Goal: Navigation & Orientation: Find specific page/section

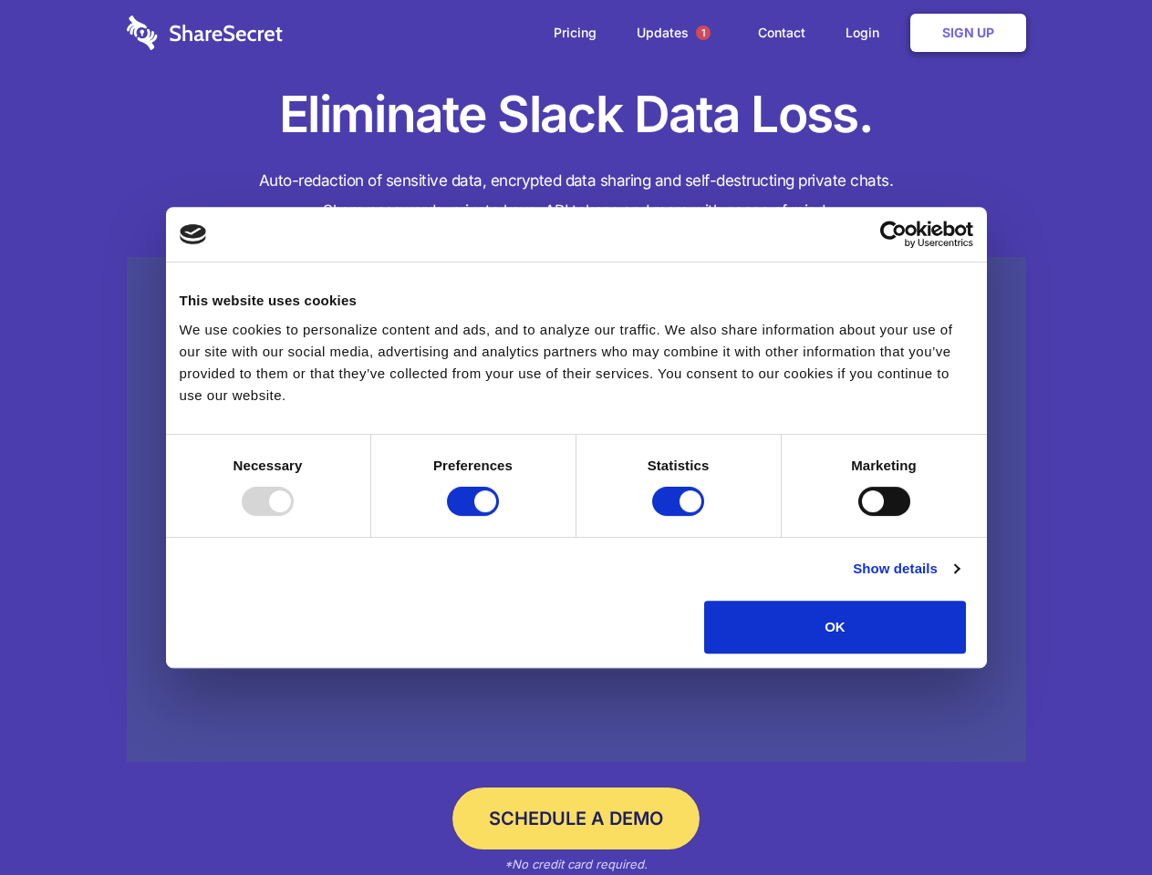
click at [294, 516] on div at bounding box center [268, 501] width 52 height 29
click at [499, 516] on input "Preferences" at bounding box center [473, 501] width 52 height 29
checkbox input "false"
click at [680, 516] on input "Statistics" at bounding box center [678, 501] width 52 height 29
checkbox input "false"
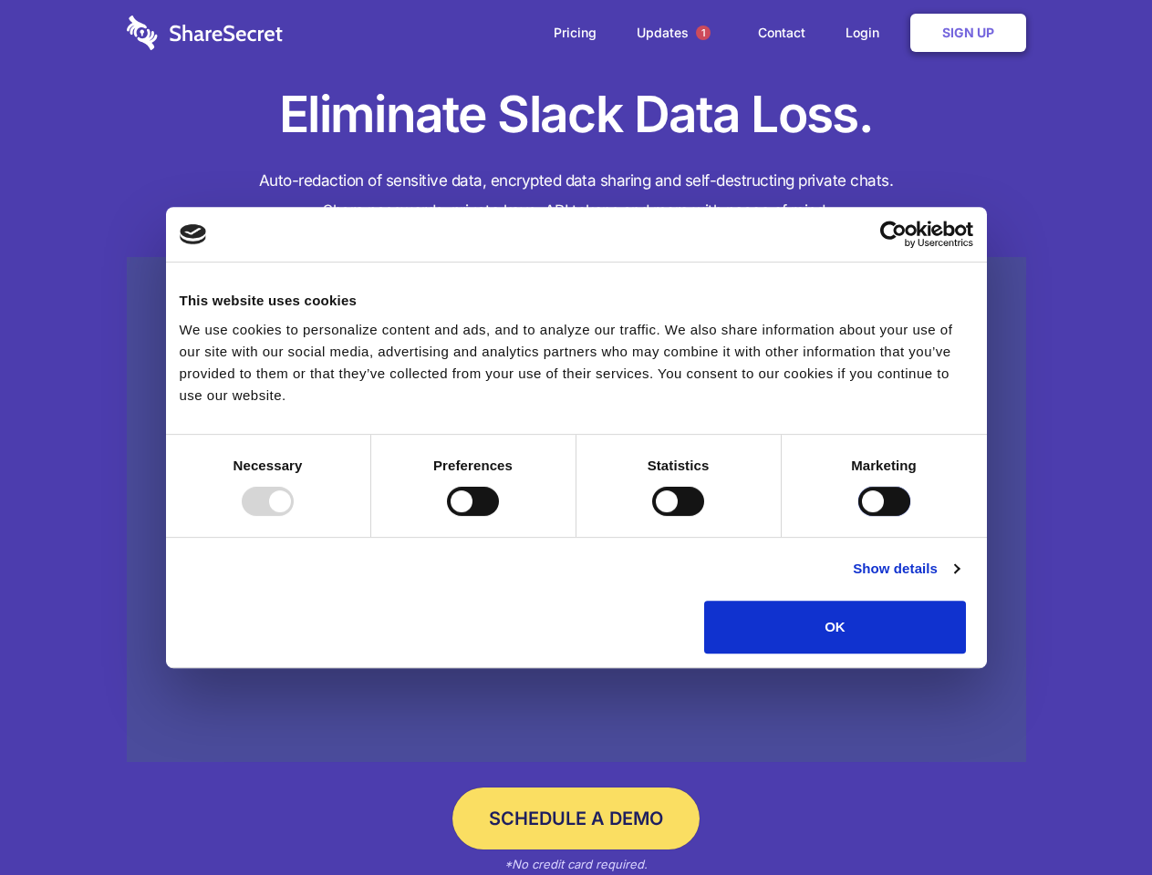
click at [858, 516] on input "Marketing" at bounding box center [884, 501] width 52 height 29
checkbox input "true"
click at [958, 580] on link "Show details" at bounding box center [906, 569] width 106 height 22
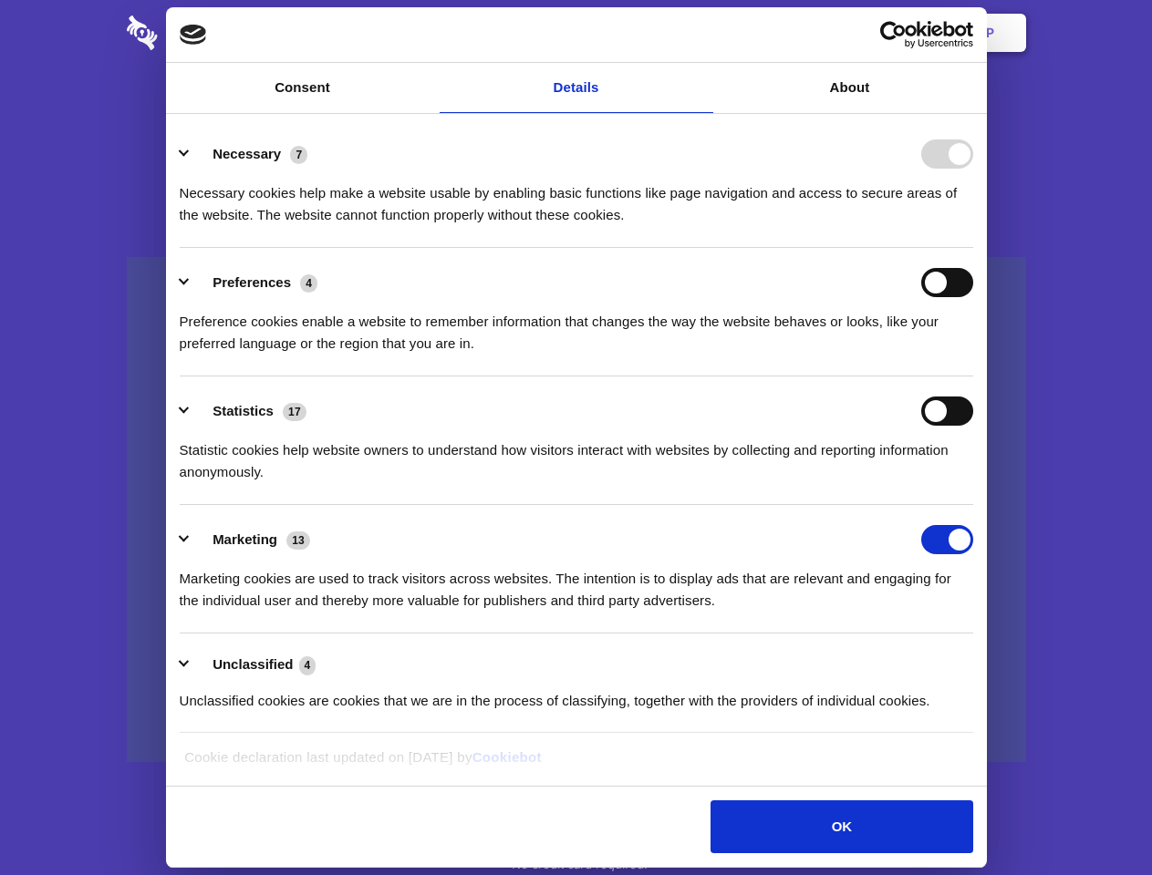
click at [973, 248] on li "Necessary 7 Necessary cookies help make a website usable by enabling basic func…" at bounding box center [576, 183] width 793 height 129
click at [702, 33] on span "1" at bounding box center [703, 33] width 15 height 15
